Goal: Navigation & Orientation: Find specific page/section

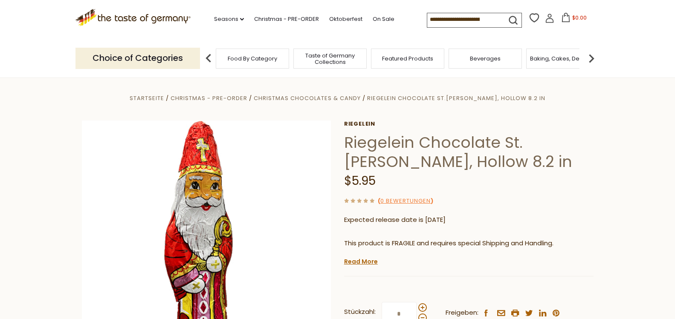
click at [327, 61] on span "Taste of Germany Collections" at bounding box center [330, 58] width 68 height 13
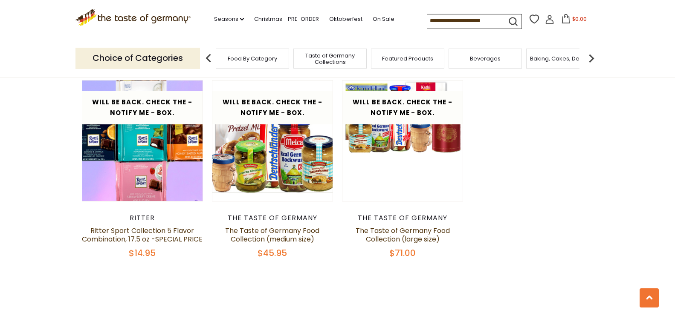
scroll to position [1707, 0]
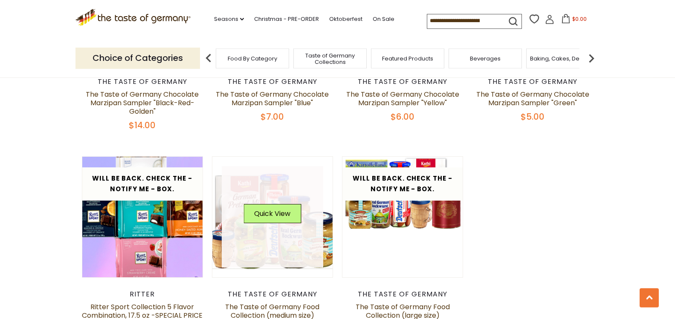
click at [255, 236] on link at bounding box center [272, 216] width 101 height 101
